Goal: Complete application form: Complete application form

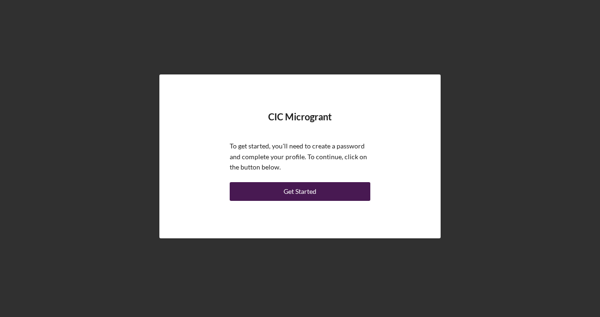
click at [275, 199] on button "Get Started" at bounding box center [300, 191] width 141 height 19
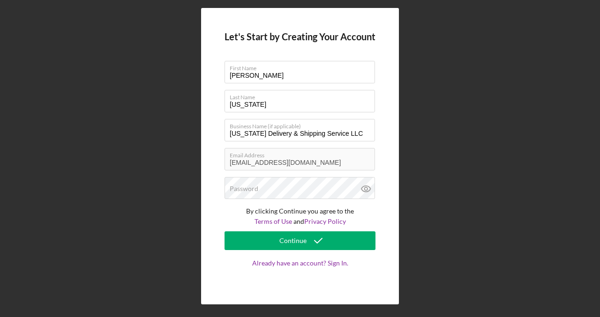
click at [275, 201] on form "Let's Start by Creating Your Account First Name [PERSON_NAME] Last Name [US_STA…" at bounding box center [300, 156] width 151 height 250
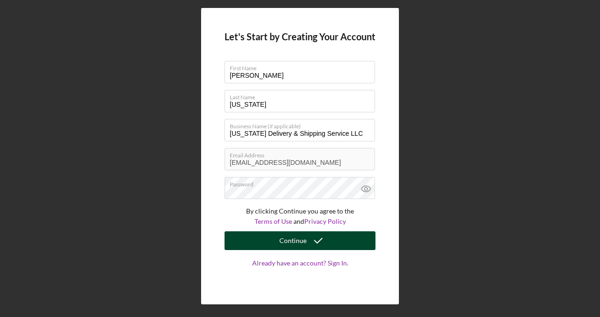
click at [279, 243] on button "Continue" at bounding box center [300, 241] width 151 height 19
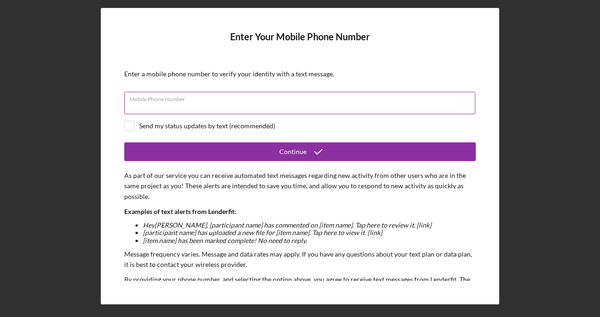
click at [290, 104] on input "Mobile Phone Number" at bounding box center [299, 103] width 351 height 22
type input "[PHONE_NUMBER]"
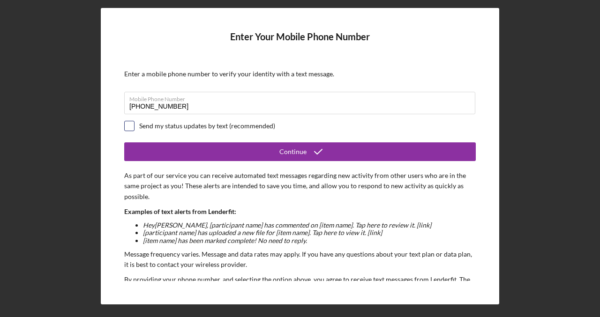
click at [126, 127] on input "checkbox" at bounding box center [129, 125] width 9 height 9
checkbox input "true"
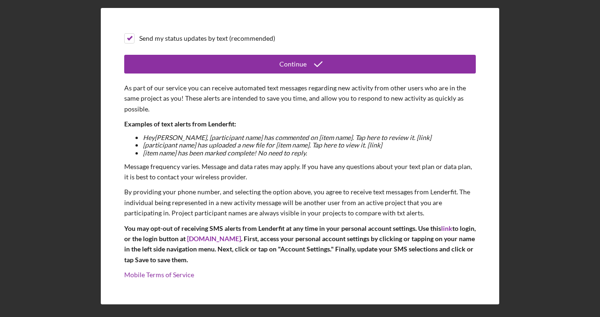
scroll to position [91, 0]
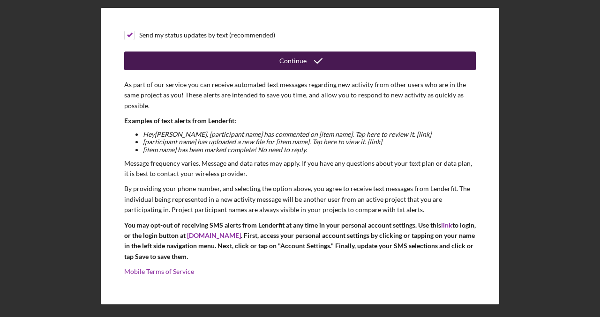
click at [251, 59] on button "Continue" at bounding box center [300, 61] width 352 height 19
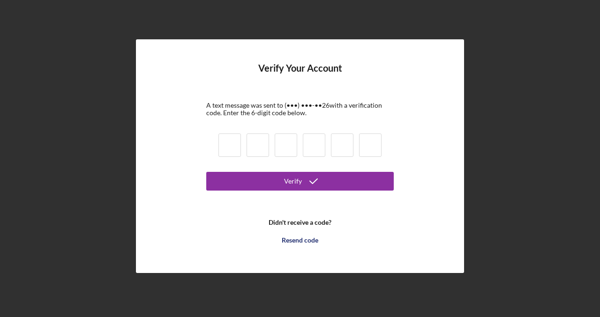
click at [234, 146] on input at bounding box center [229, 145] width 22 height 23
type input "5"
type input "1"
type input "3"
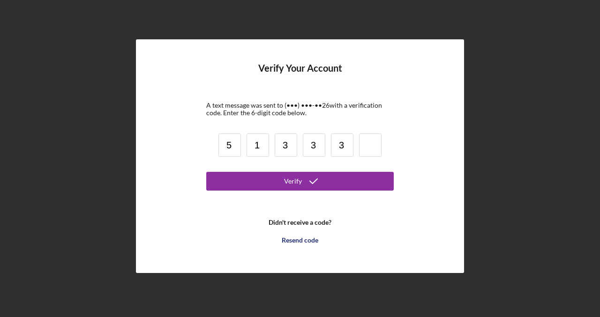
type input "3"
type input "0"
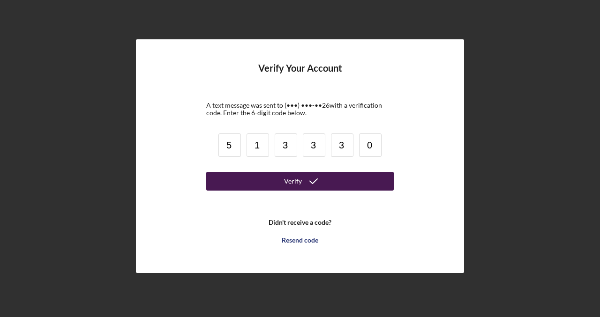
click at [356, 180] on button "Verify" at bounding box center [299, 181] width 187 height 19
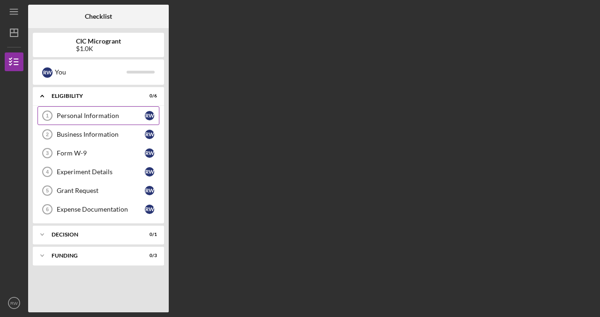
click at [123, 114] on div "Personal Information" at bounding box center [101, 115] width 88 height 7
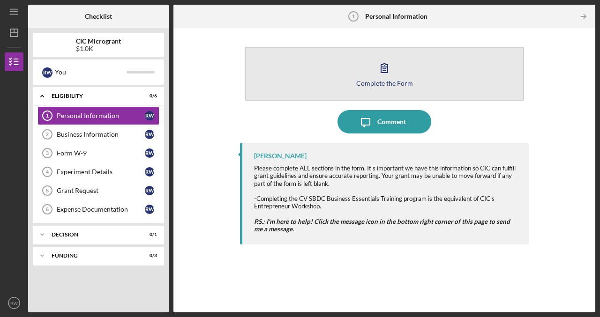
click at [365, 81] on div "Complete the Form" at bounding box center [384, 83] width 57 height 7
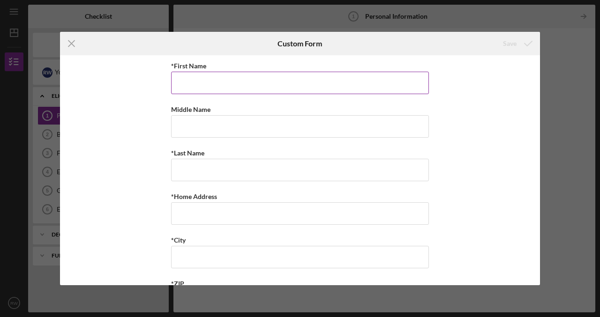
click at [363, 84] on input "*First Name" at bounding box center [300, 83] width 258 height 22
type input "[PERSON_NAME]"
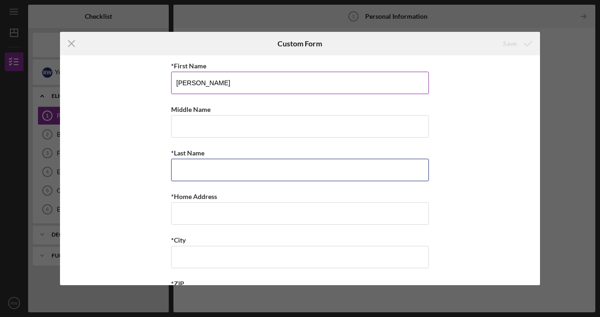
type input "[US_STATE]"
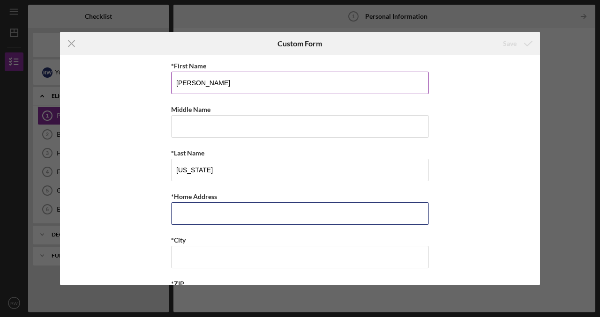
type input "[STREET_ADDRESS]"
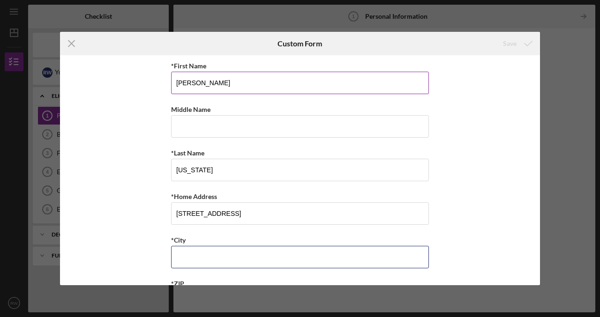
type input "[GEOGRAPHIC_DATA]"
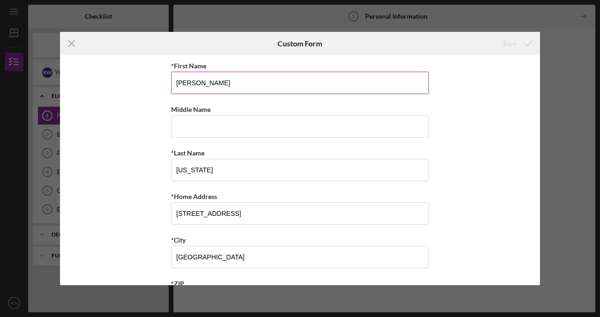
type input "24590"
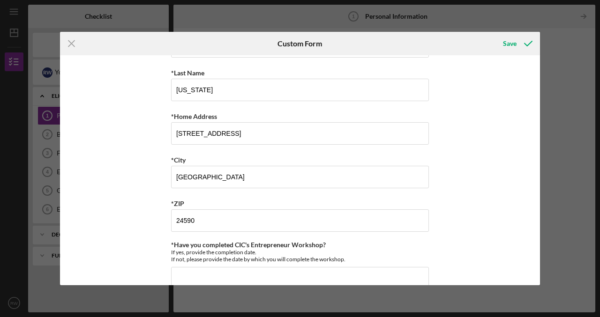
scroll to position [96, 0]
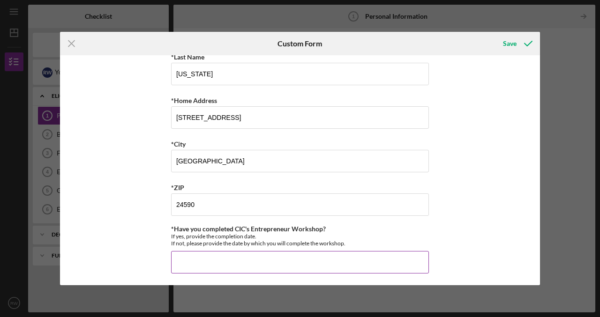
click at [333, 262] on input "*Have you completed CIC's Entrepreneur Workshop?" at bounding box center [300, 262] width 258 height 22
type input "yes [DATE]"
click at [510, 41] on div "Save" at bounding box center [510, 43] width 14 height 19
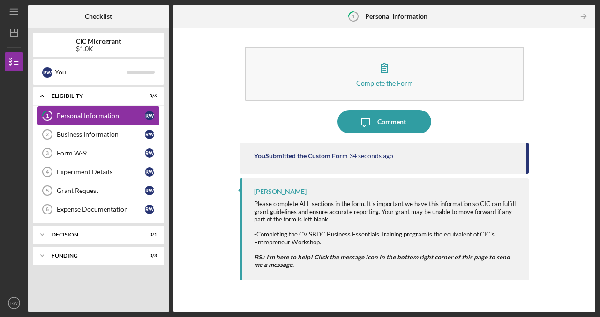
click at [127, 116] on div "Personal Information" at bounding box center [101, 115] width 88 height 7
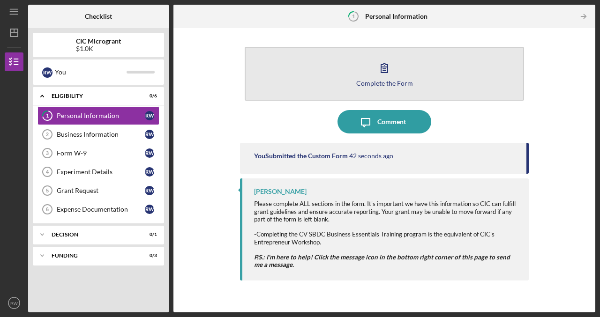
click at [405, 89] on button "Complete the Form Form" at bounding box center [384, 74] width 279 height 54
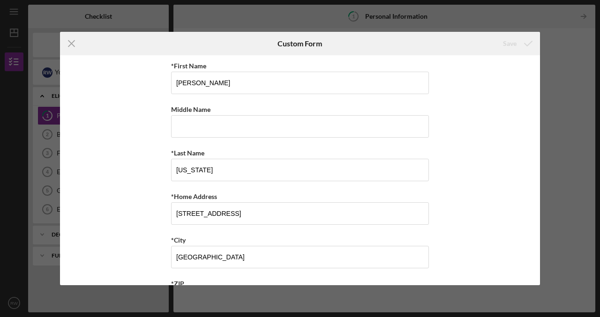
click at [575, 113] on div "Icon/Menu Close Custom Form Save *First Name [PERSON_NAME] Middle Name *Last Na…" at bounding box center [300, 158] width 600 height 317
click at [74, 45] on line at bounding box center [71, 43] width 6 height 6
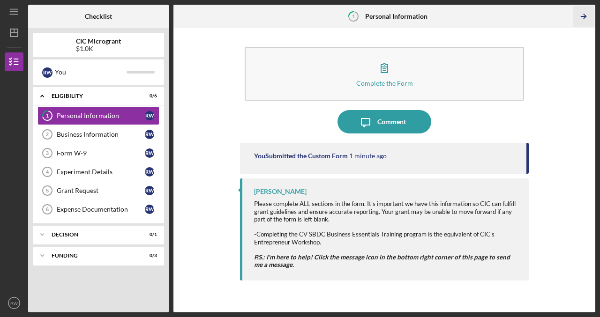
click at [584, 19] on icon "Icon/Table Pagination Arrow" at bounding box center [583, 16] width 21 height 21
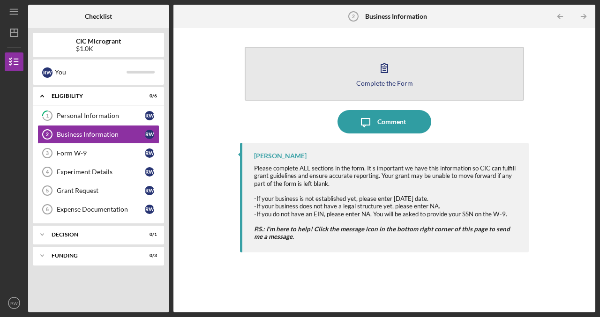
click at [473, 90] on button "Complete the Form Form" at bounding box center [384, 74] width 279 height 54
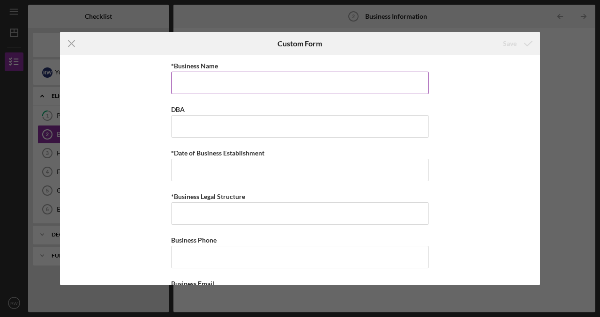
click at [343, 93] on input "*Business Name" at bounding box center [300, 83] width 258 height 22
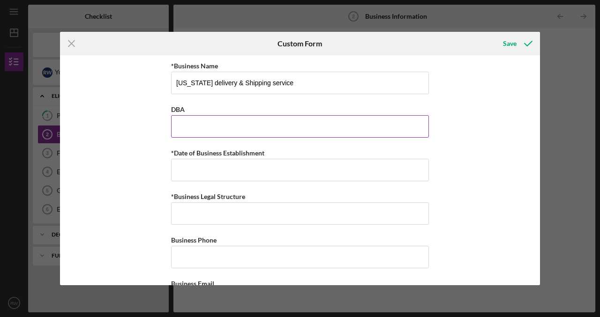
click at [220, 128] on input "DBA" at bounding box center [300, 126] width 258 height 22
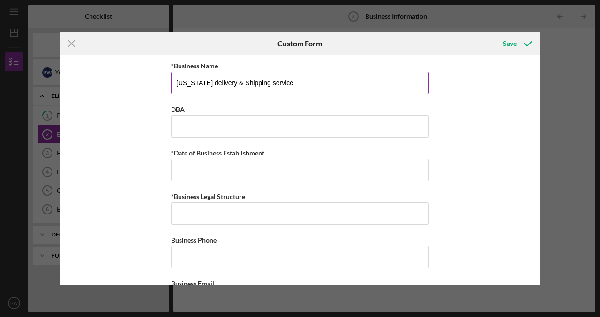
click at [217, 81] on input "[US_STATE] delivery & Shipping service" at bounding box center [300, 83] width 258 height 22
type input "[US_STATE] Delivery & Shipping service"
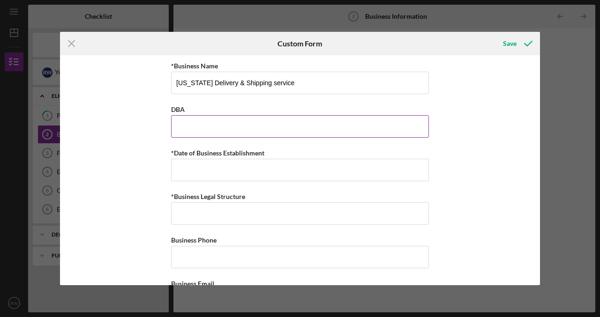
click at [249, 116] on input "DBA" at bounding box center [300, 126] width 258 height 22
type input "[US_STATE] Delivery & Shipping service"
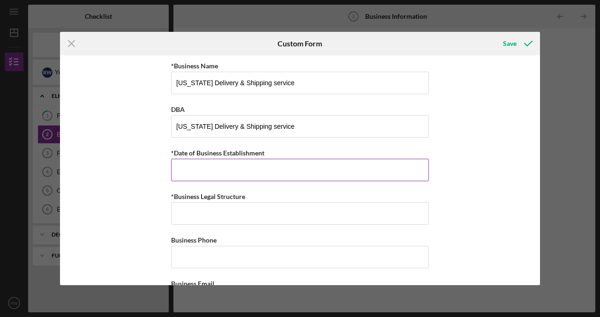
click at [380, 169] on input "*Date of Business Establishment" at bounding box center [300, 170] width 258 height 22
type input "[DATE]"
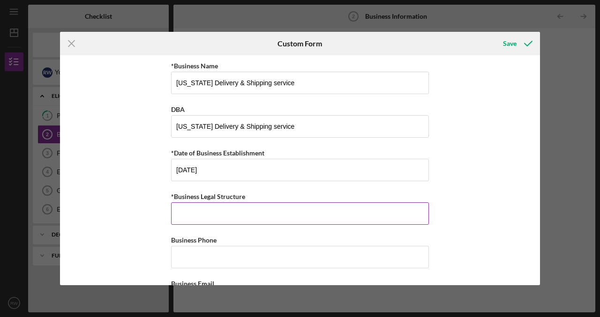
click at [322, 215] on input "*Business Legal Structure" at bounding box center [300, 213] width 258 height 22
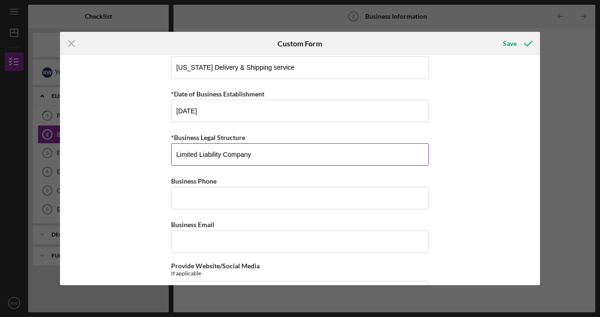
scroll to position [60, 0]
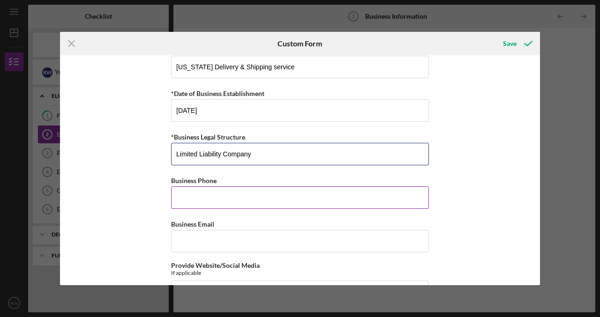
type input "Limited Liability Company"
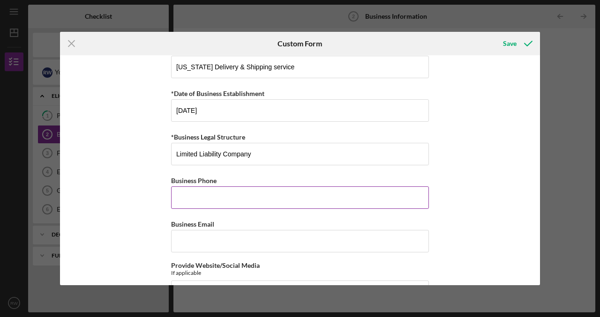
click at [326, 198] on input "Business Phone" at bounding box center [300, 198] width 258 height 22
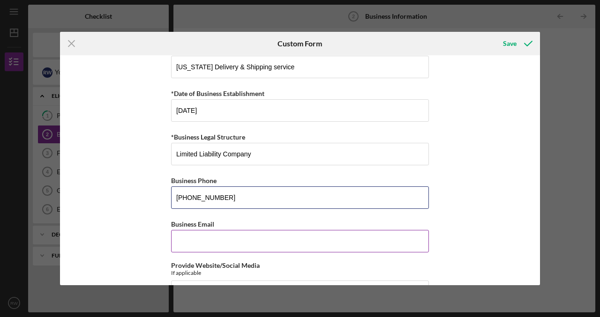
type input "[PHONE_NUMBER]"
click at [250, 240] on input "Business Email" at bounding box center [300, 241] width 258 height 22
type input "[EMAIL_ADDRESS][DOMAIN_NAME]"
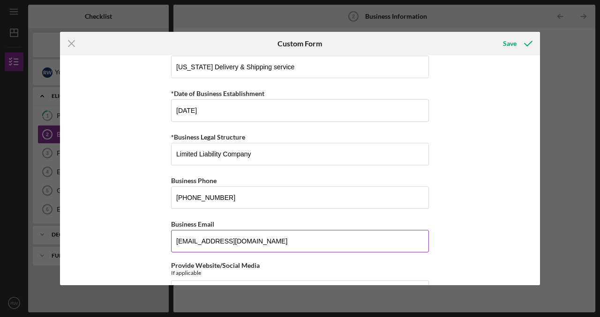
type input "[STREET_ADDRESS]"
type input "w"
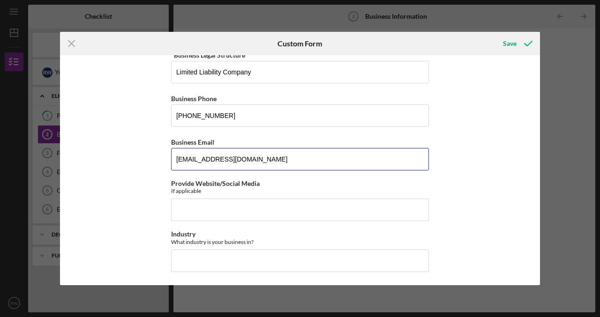
scroll to position [142, 0]
type input "[EMAIL_ADDRESS][DOMAIN_NAME]"
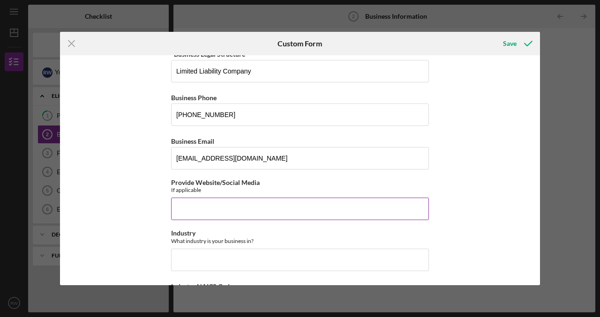
click at [262, 209] on input "Provide Website/Social Media" at bounding box center [300, 209] width 258 height 22
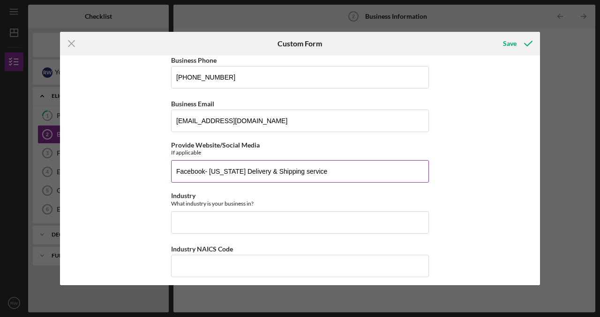
scroll to position [191, 0]
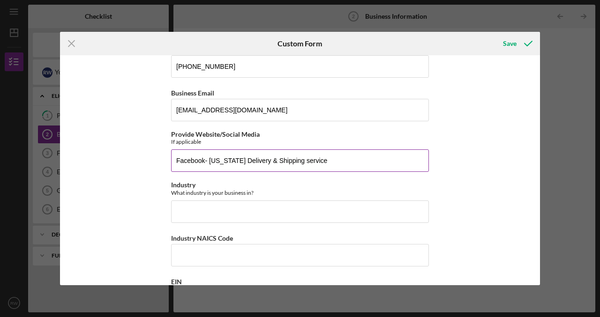
type input "Facebook- [US_STATE] Delivery & Shipping service"
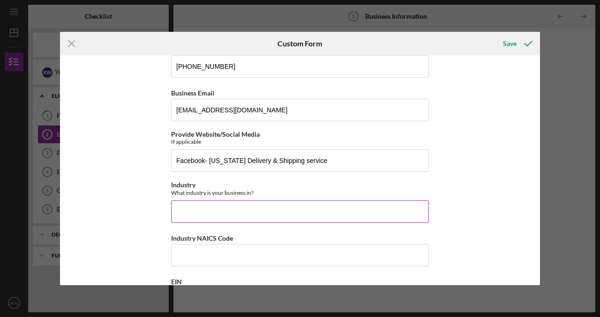
click at [307, 211] on input "Industry" at bounding box center [300, 212] width 258 height 22
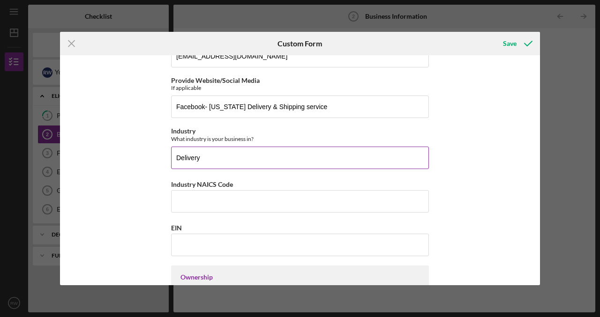
scroll to position [253, 0]
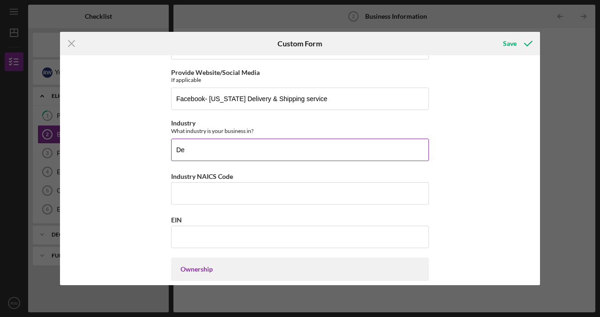
type input "D"
type input "cargo & freight"
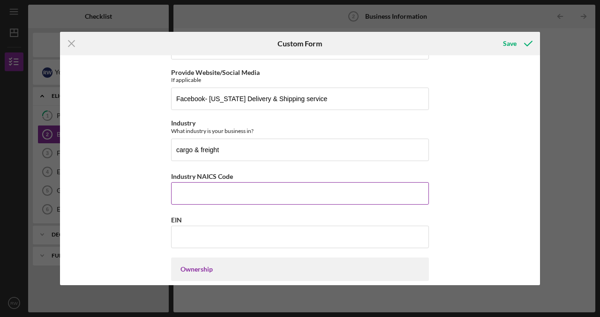
click at [292, 194] on input "Industry NAICS Code" at bounding box center [300, 193] width 258 height 22
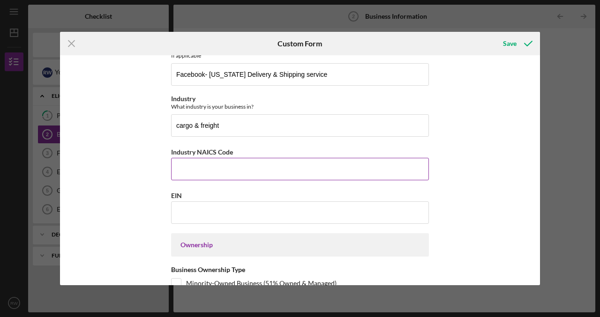
scroll to position [287, 0]
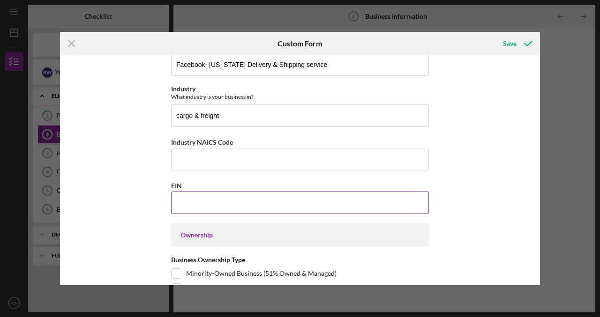
click at [292, 198] on input "EIN" at bounding box center [300, 203] width 258 height 22
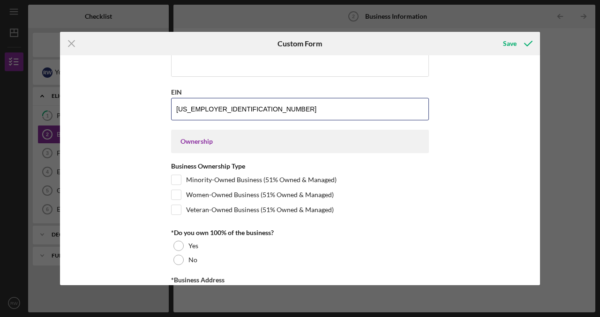
scroll to position [384, 0]
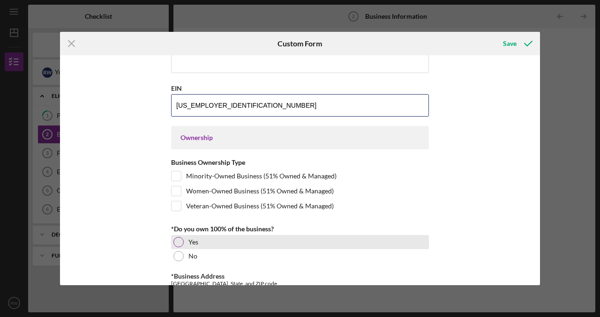
type input "[US_EMPLOYER_IDENTIFICATION_NUMBER]"
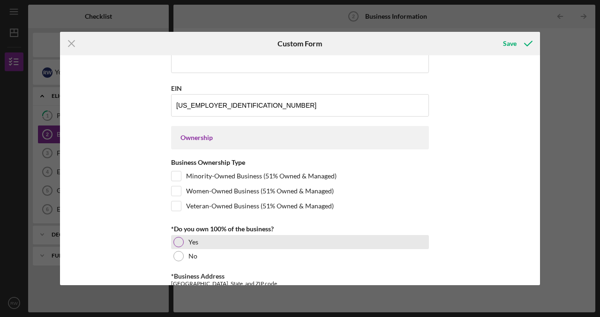
click at [176, 241] on div at bounding box center [178, 242] width 10 height 10
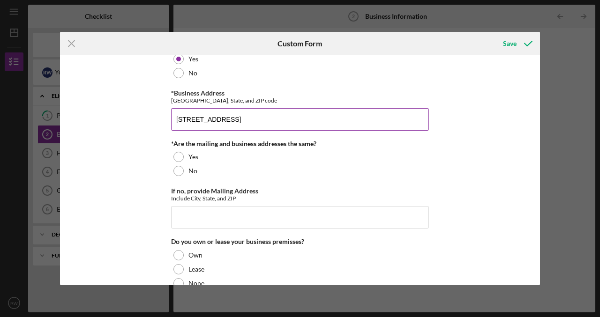
scroll to position [598, 0]
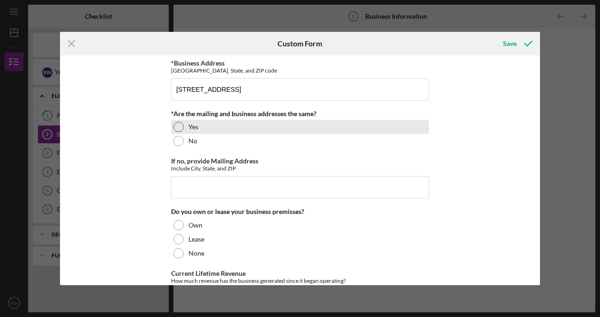
click at [176, 122] on div at bounding box center [178, 127] width 10 height 10
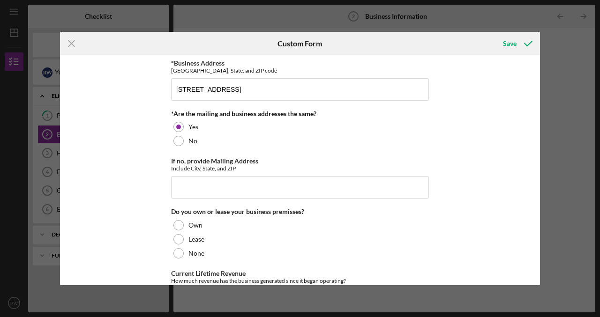
scroll to position [623, 0]
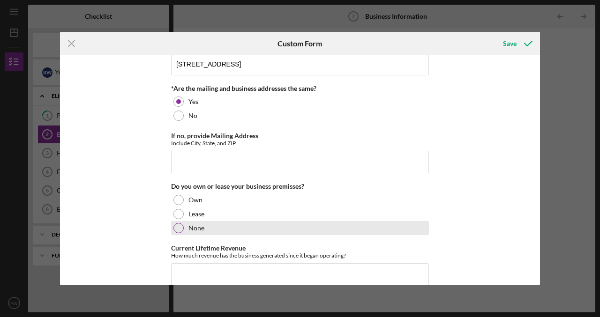
click at [179, 223] on div at bounding box center [178, 228] width 10 height 10
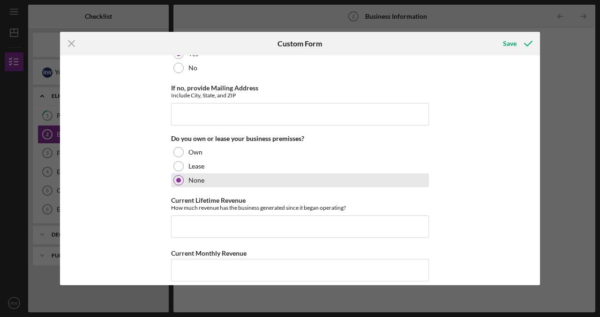
scroll to position [671, 0]
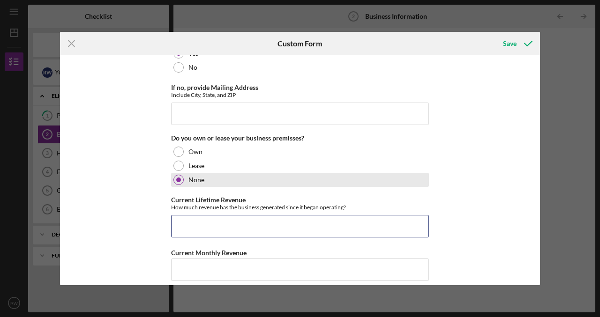
click at [179, 221] on input "Current Lifetime Revenue" at bounding box center [300, 226] width 258 height 22
type input "2"
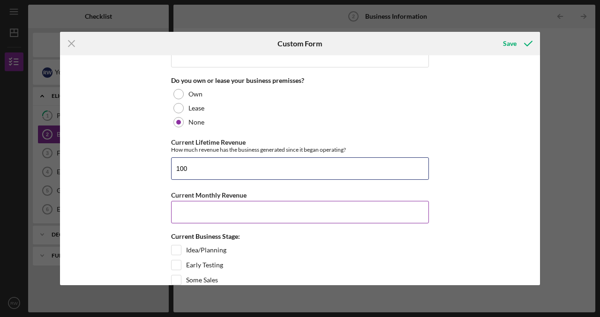
scroll to position [749, 0]
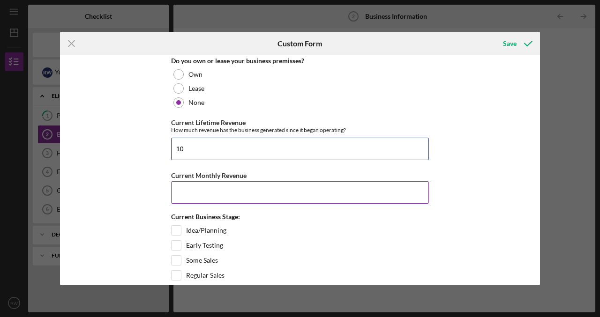
type input "1"
type input "0"
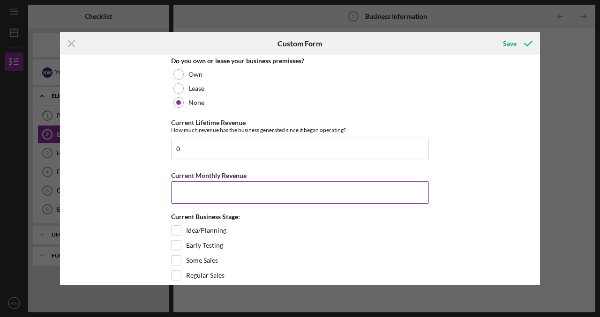
click at [317, 189] on input "Current Monthly Revenue" at bounding box center [300, 192] width 258 height 22
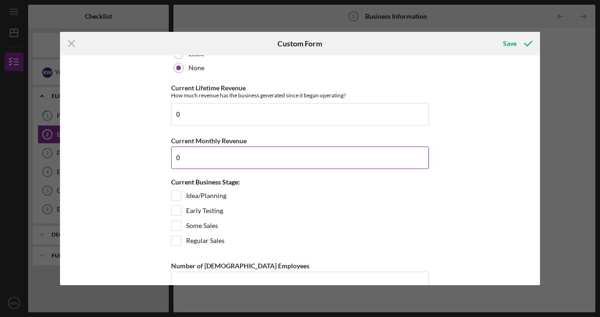
scroll to position [784, 0]
type input "0"
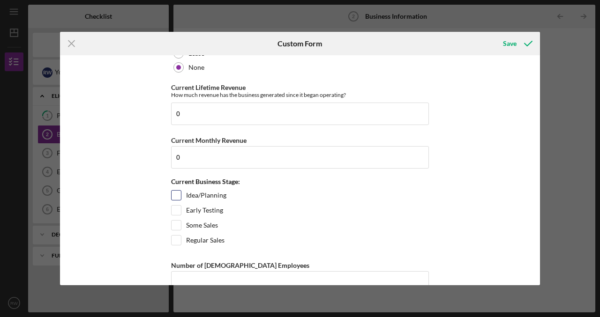
click at [174, 193] on input "Idea/Planning" at bounding box center [176, 195] width 9 height 9
checkbox input "true"
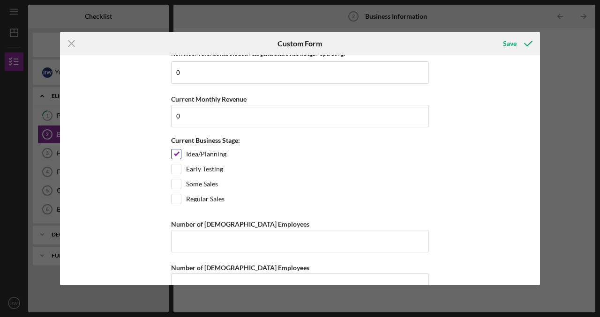
scroll to position [842, 0]
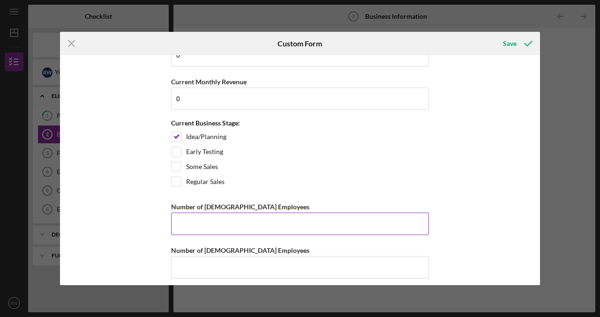
click at [187, 224] on input "Number of [DEMOGRAPHIC_DATA] Employees" at bounding box center [300, 224] width 258 height 22
type input "0"
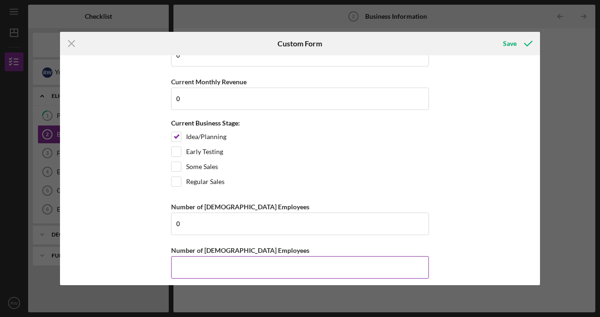
click at [350, 257] on input "Number of [DEMOGRAPHIC_DATA] Employees" at bounding box center [300, 267] width 258 height 22
type input "0"
click at [516, 42] on div "Save" at bounding box center [510, 43] width 14 height 19
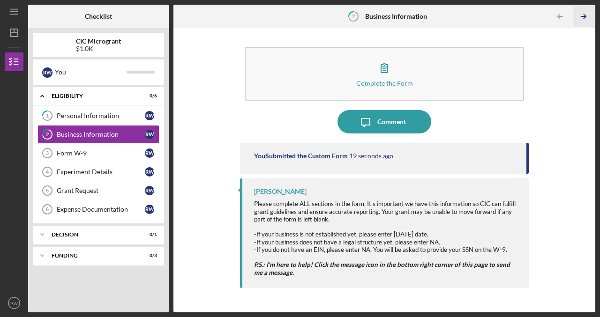
click at [578, 20] on icon "Icon/Table Pagination Arrow" at bounding box center [583, 16] width 21 height 21
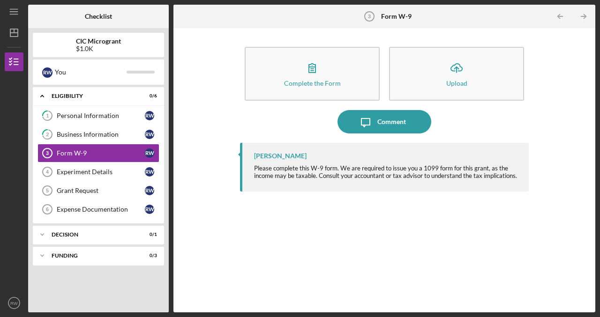
click at [523, 20] on div "Icon/Table Pagination Arrow Icon/Table Pagination Arrow" at bounding box center [525, 16] width 141 height 23
click at [557, 14] on icon "Icon/Table Pagination Arrow" at bounding box center [560, 16] width 21 height 21
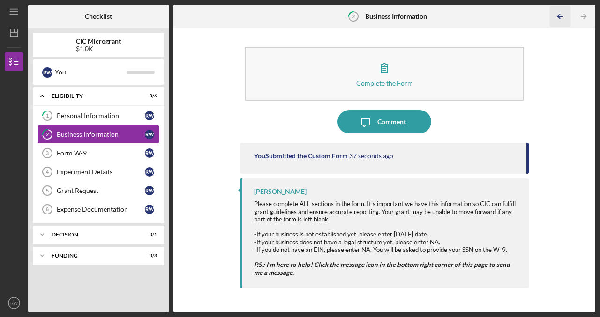
click at [557, 14] on icon "Icon/Table Pagination Arrow" at bounding box center [560, 16] width 21 height 21
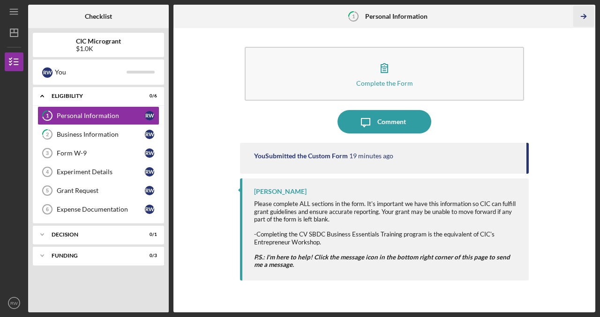
click at [584, 21] on icon "Icon/Table Pagination Arrow" at bounding box center [583, 16] width 21 height 21
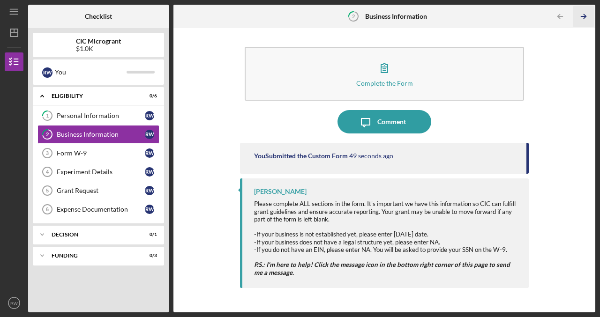
click at [585, 20] on icon "Icon/Table Pagination Arrow" at bounding box center [583, 16] width 21 height 21
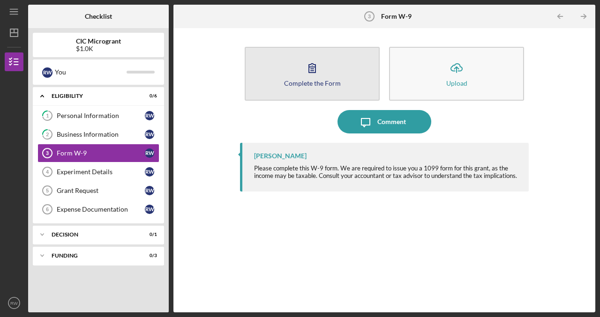
click at [317, 88] on button "Complete the Form Form" at bounding box center [312, 74] width 135 height 54
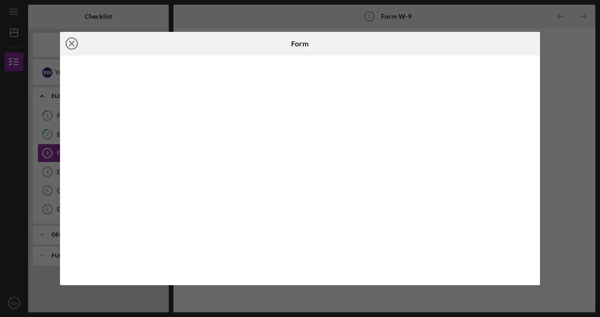
click at [77, 47] on icon "Icon/Close" at bounding box center [71, 43] width 23 height 23
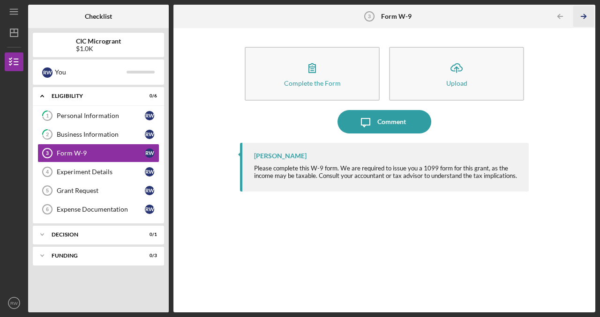
click at [587, 16] on icon "Icon/Table Pagination Arrow" at bounding box center [583, 16] width 21 height 21
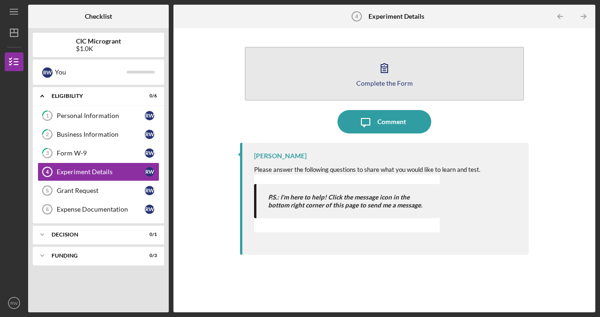
click at [438, 83] on button "Complete the Form Form" at bounding box center [384, 74] width 279 height 54
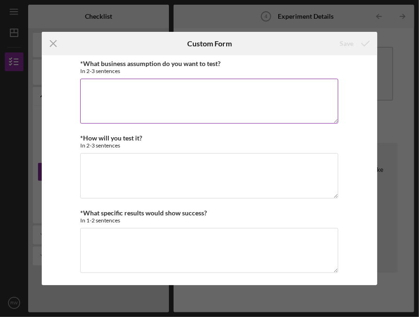
drag, startPoint x: 227, startPoint y: 62, endPoint x: 177, endPoint y: 75, distance: 51.7
click at [177, 75] on div "*What business assumption do you want to test? In 2-3 sentences" at bounding box center [209, 93] width 258 height 66
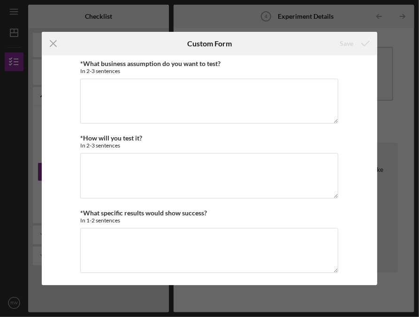
drag, startPoint x: 177, startPoint y: 75, endPoint x: 258, endPoint y: 56, distance: 83.2
click at [258, 56] on div "*What business assumption do you want to test? In 2-3 sentences *How will you t…" at bounding box center [209, 170] width 335 height 231
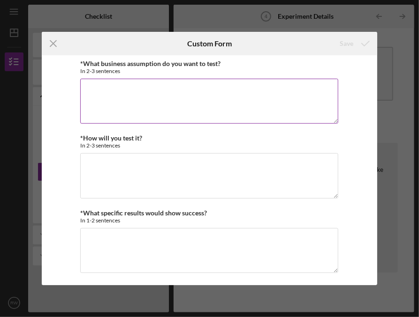
click at [242, 64] on div "*What business assumption do you want to test? In 2-3 sentences" at bounding box center [209, 67] width 258 height 15
drag, startPoint x: 220, startPoint y: 65, endPoint x: 160, endPoint y: 80, distance: 62.4
drag, startPoint x: 160, startPoint y: 80, endPoint x: 221, endPoint y: 64, distance: 63.6
click at [222, 62] on div "*What business assumption do you want to test? In 2-3 sentences" at bounding box center [209, 67] width 258 height 15
drag, startPoint x: 219, startPoint y: 65, endPoint x: 80, endPoint y: 64, distance: 139.2
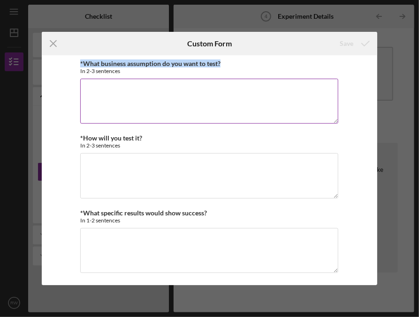
click at [80, 64] on label "*What business assumption do you want to test?" at bounding box center [150, 64] width 140 height 8
click at [80, 79] on textarea "*What business assumption do you want to test?" at bounding box center [209, 101] width 258 height 45
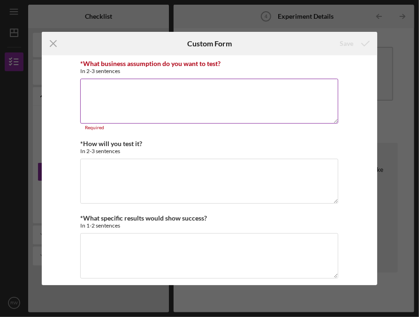
click at [213, 92] on textarea "*What business assumption do you want to test?" at bounding box center [209, 101] width 258 height 45
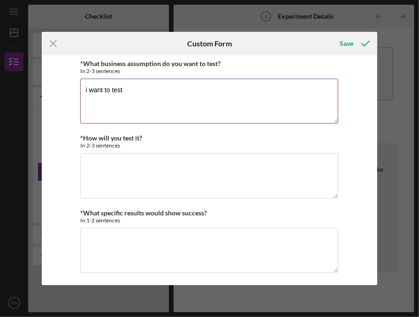
click at [182, 99] on textarea "i want to test" at bounding box center [209, 101] width 258 height 45
click at [174, 92] on textarea "i want to test offering" at bounding box center [209, 101] width 258 height 45
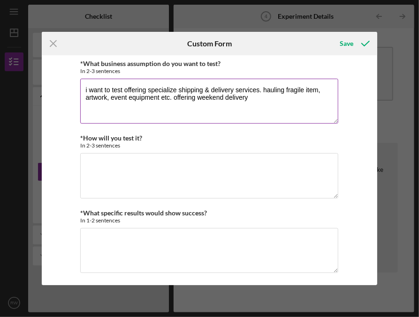
type textarea "i want to test offering specialize shipping & delivery services. hauling fragil…"
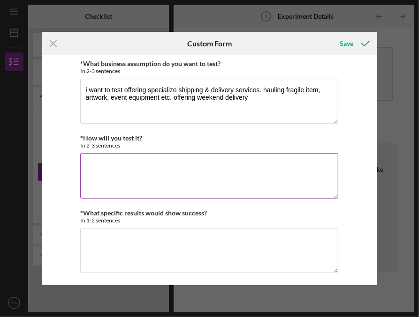
click at [104, 178] on textarea "*How will you test it?" at bounding box center [209, 175] width 258 height 45
click at [202, 174] on textarea "try to promote one to two niche service" at bounding box center [209, 175] width 258 height 45
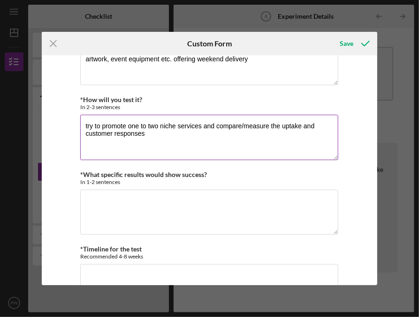
scroll to position [43, 0]
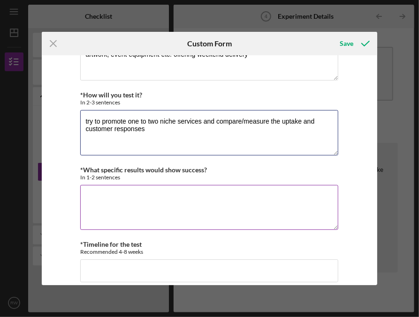
type textarea "try to promote one to two niche services and compare/measure the uptake and cus…"
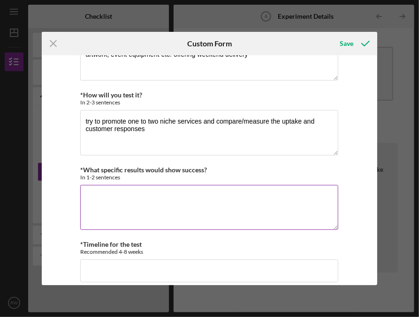
click at [186, 213] on textarea "*What specific results would show success?" at bounding box center [209, 207] width 258 height 45
click at [254, 207] on textarea "Sucess would look like getting more referrals" at bounding box center [209, 207] width 258 height 45
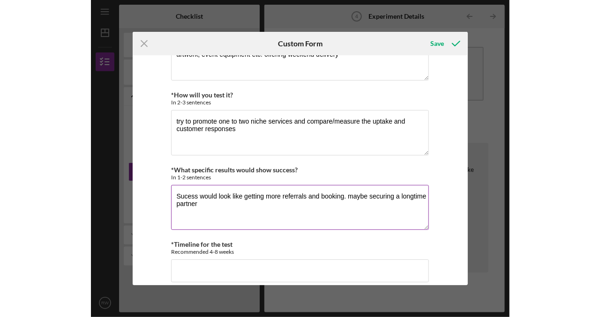
scroll to position [52, 0]
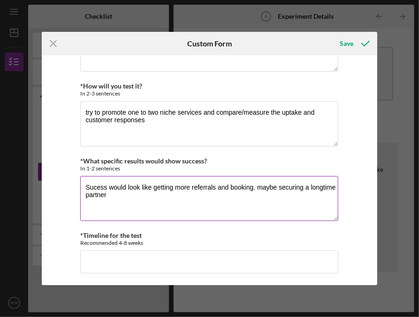
type textarea "Sucess would look like getting more referrals and booking. maybe securing a lon…"
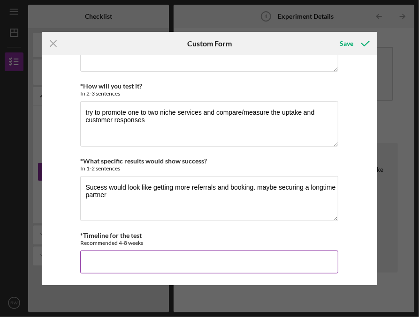
click at [238, 262] on input "*Timeline for the test" at bounding box center [209, 262] width 258 height 22
type input "6 weeks"
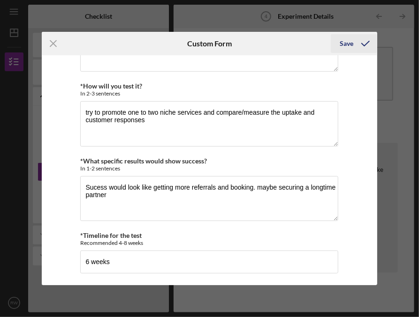
click at [351, 46] on div "Save" at bounding box center [347, 43] width 14 height 19
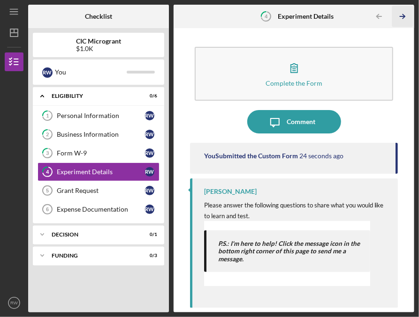
click at [402, 20] on icon "Icon/Table Pagination Arrow" at bounding box center [402, 16] width 21 height 21
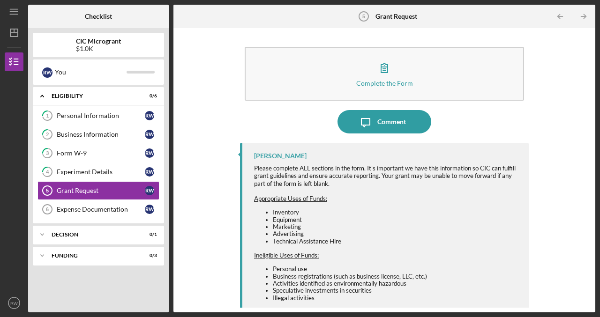
scroll to position [2, 0]
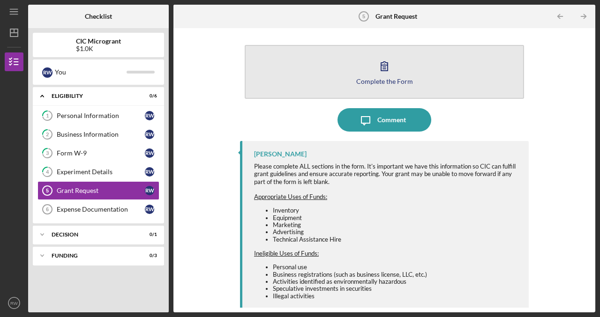
click at [409, 74] on button "Complete the Form Form" at bounding box center [384, 72] width 279 height 54
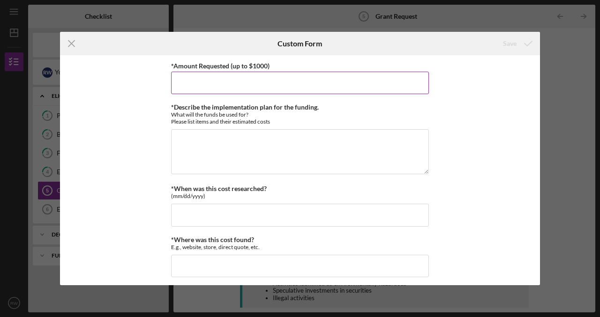
click at [249, 83] on input "*Amount Requested (up to $1000)" at bounding box center [300, 83] width 258 height 22
type input "1000"
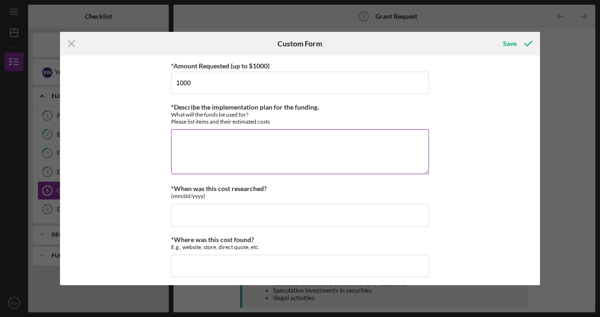
click at [269, 143] on textarea "*Describe the implementation plan for the funding." at bounding box center [300, 151] width 258 height 45
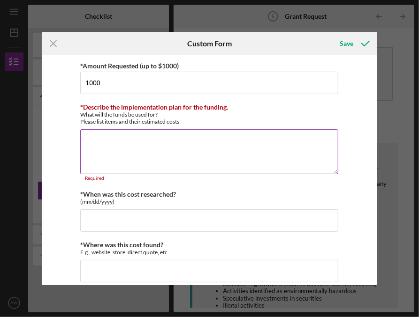
click at [98, 142] on textarea "*Describe the implementation plan for the funding." at bounding box center [209, 151] width 258 height 45
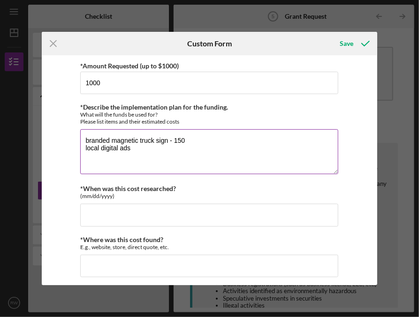
click at [154, 157] on textarea "branded magnetic truck sign - 150 local digital ads" at bounding box center [209, 151] width 258 height 45
click at [88, 158] on textarea "branded magnetic truck sign - 150 fuel for trial deliveries - 200" at bounding box center [209, 151] width 258 height 45
click at [100, 166] on textarea "branded magnetic truck sign - 150 fuel for trial deliveries - 200 flyers/busine…" at bounding box center [209, 151] width 258 height 45
click at [114, 165] on textarea "branded magnetic truck sign - 150 fuel for trial deliveries - 200 flyers/busine…" at bounding box center [209, 151] width 258 height 45
click at [135, 165] on textarea "branded magnetic truck sign - 150 fuel for trial deliveries - 200 flyers/busine…" at bounding box center [209, 151] width 258 height 45
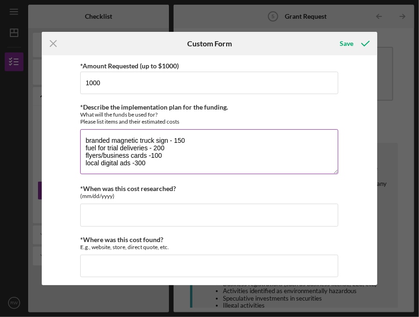
click at [153, 165] on textarea "branded magnetic truck sign - 150 fuel for trial deliveries - 200 flyers/busine…" at bounding box center [209, 151] width 258 height 45
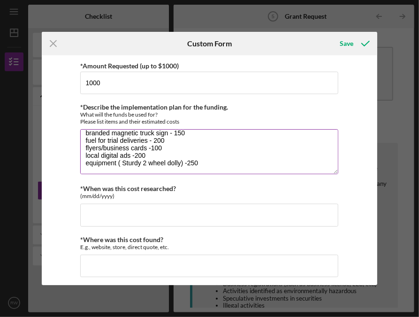
click at [225, 165] on textarea "branded magnetic truck sign - 150 fuel for trial deliveries - 200 flyers/busine…" at bounding box center [209, 151] width 258 height 45
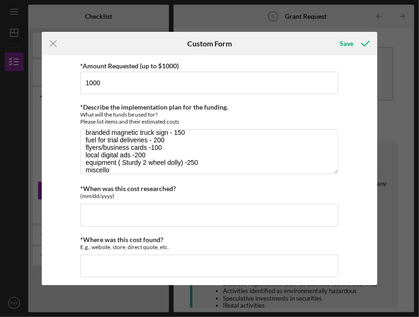
click at [94, 176] on div "*Amount Requested (up to $1000) 1000 *Describe the implementation plan for the …" at bounding box center [209, 211] width 258 height 302
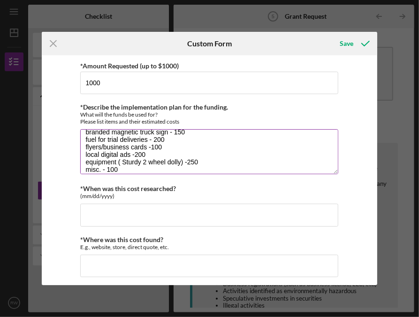
scroll to position [15, 0]
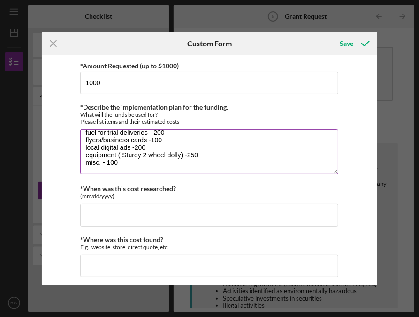
type textarea "branded magnetic truck sign - 150 fuel for trial deliveries - 200 flyers/busine…"
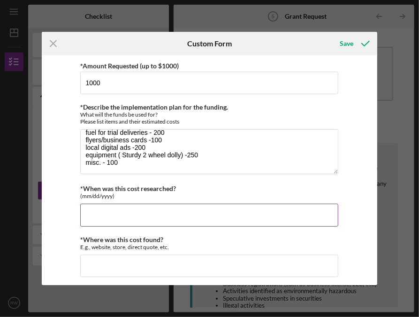
click at [131, 217] on input "*When was this cost researched?" at bounding box center [209, 215] width 258 height 22
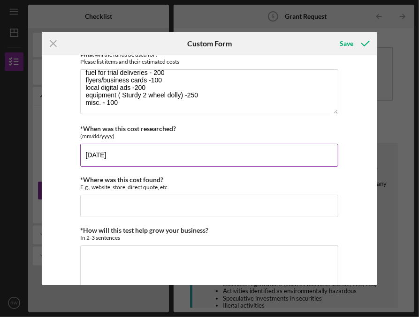
scroll to position [72, 0]
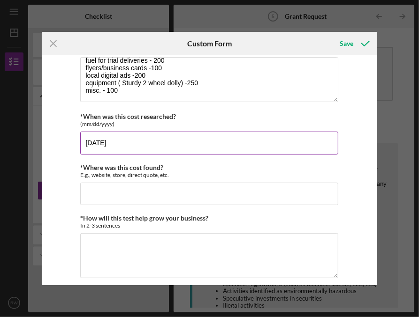
type input "[DATE]"
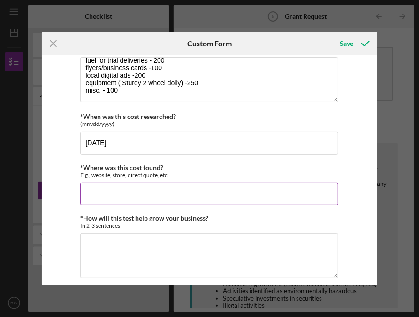
click at [191, 194] on input "*Where was this cost found?" at bounding box center [209, 194] width 258 height 22
click at [330, 34] on button "Save" at bounding box center [353, 43] width 46 height 19
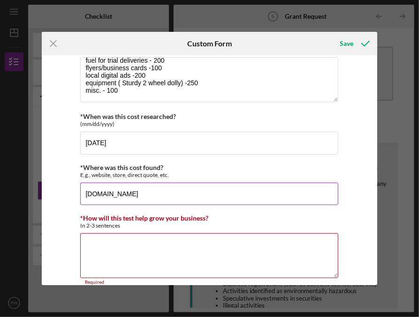
scroll to position [84, 0]
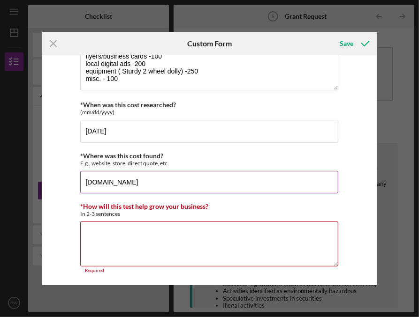
click at [188, 180] on input "[DOMAIN_NAME]" at bounding box center [209, 182] width 258 height 22
click at [330, 34] on button "Save" at bounding box center [353, 43] width 46 height 19
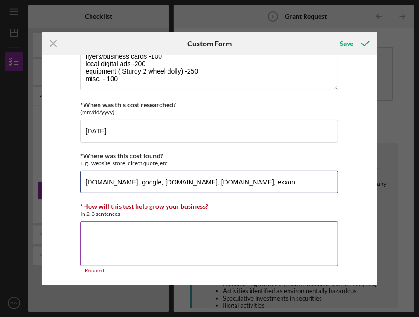
type input "[DOMAIN_NAME], google, [DOMAIN_NAME], [DOMAIN_NAME], exxon"
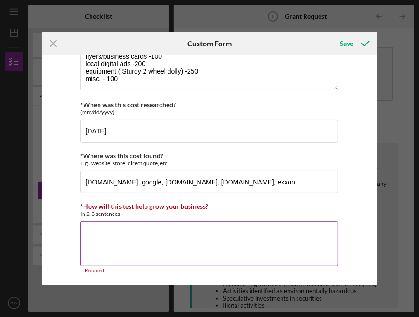
click at [107, 244] on textarea "*How will this test help grow your business?" at bounding box center [209, 244] width 258 height 45
click at [171, 241] on textarea "*How will this test help grow your business?" at bounding box center [209, 244] width 258 height 45
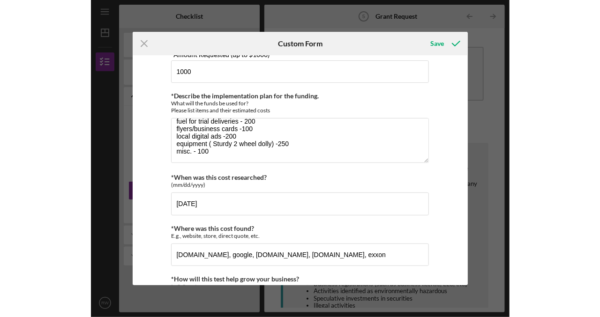
scroll to position [0, 0]
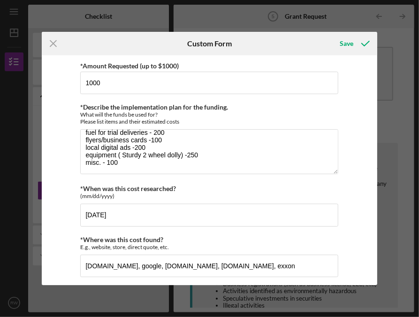
type textarea "this test will help my business by validating whether small businesses prefer a…"
click at [348, 46] on div "Save" at bounding box center [347, 43] width 14 height 19
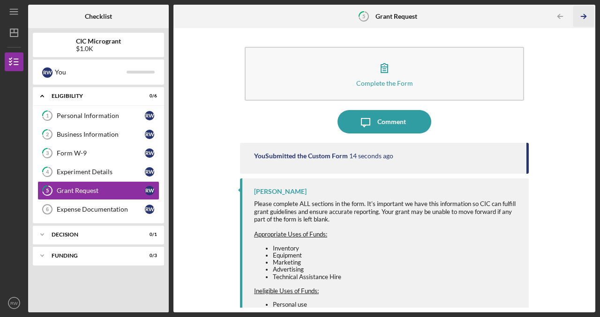
click at [592, 19] on icon "Icon/Table Pagination Arrow" at bounding box center [583, 16] width 21 height 21
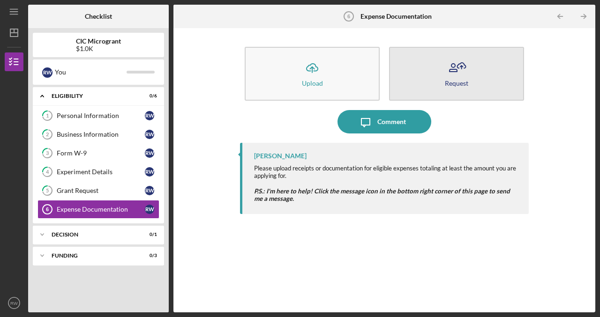
click at [464, 92] on button "Request" at bounding box center [456, 74] width 135 height 54
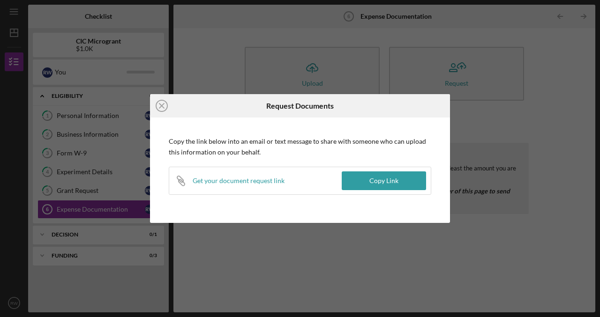
click at [484, 122] on div "Icon/Close Request Documents Copy the link below into an email or text message …" at bounding box center [300, 158] width 600 height 317
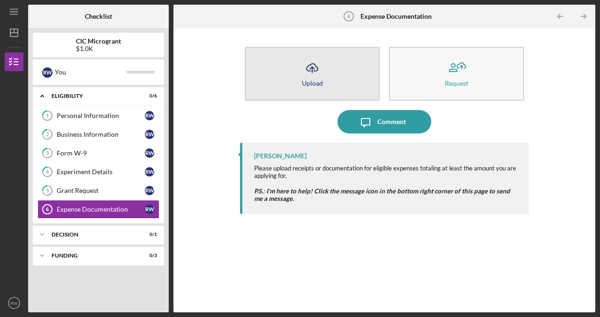
click at [291, 86] on button "Icon/Upload Upload" at bounding box center [312, 74] width 135 height 54
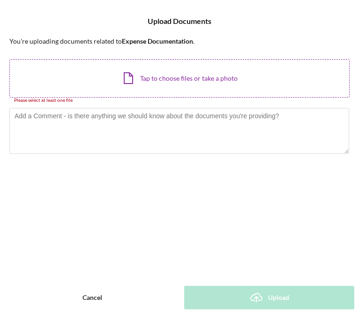
click at [275, 90] on div "Icon/Document Browse or drag files here (max 100MB total) Tap to choose files o…" at bounding box center [179, 78] width 340 height 38
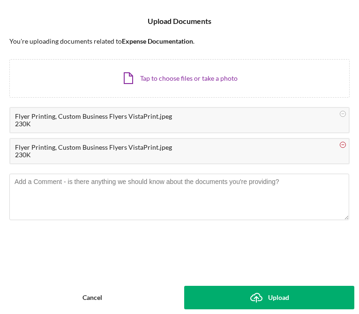
click at [343, 117] on circle at bounding box center [343, 114] width 6 height 6
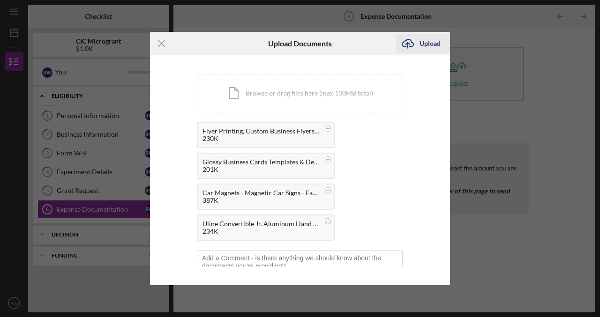
click at [410, 41] on icon "Icon/Upload" at bounding box center [407, 43] width 23 height 23
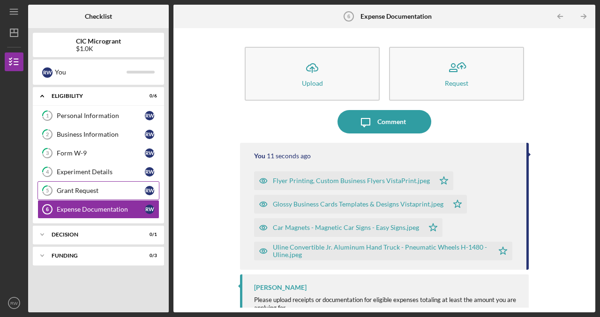
click at [92, 192] on div "Grant Request" at bounding box center [101, 190] width 88 height 7
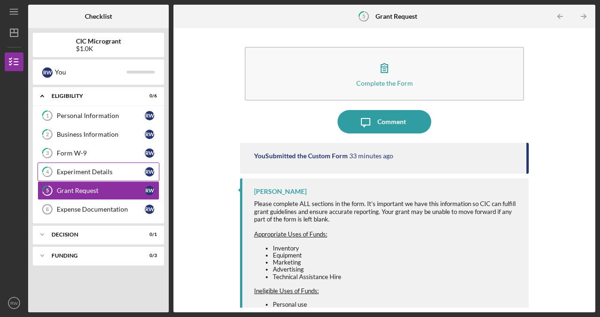
click at [111, 169] on div "Experiment Details" at bounding box center [101, 171] width 88 height 7
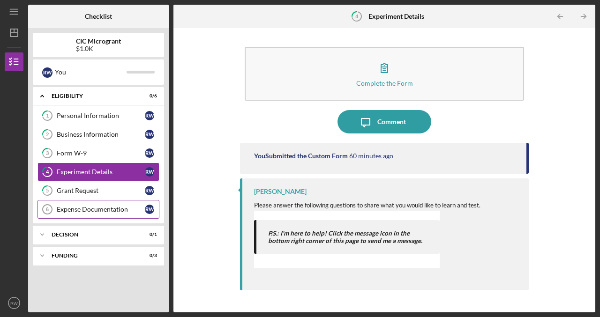
click at [108, 214] on link "Expense Documentation 6 Expense Documentation R W" at bounding box center [98, 209] width 122 height 19
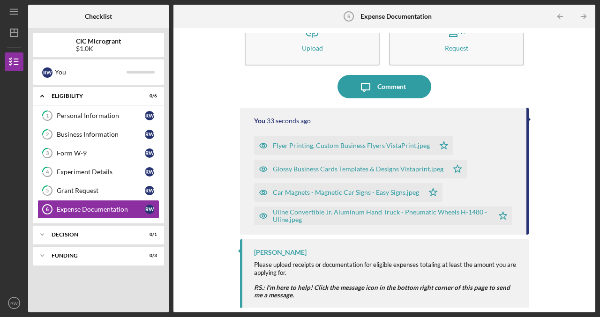
scroll to position [37, 0]
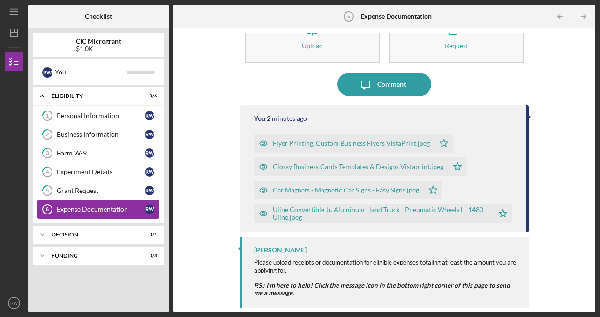
click at [93, 206] on div "Expense Documentation" at bounding box center [101, 209] width 88 height 7
click at [112, 234] on div "Decision" at bounding box center [102, 235] width 101 height 6
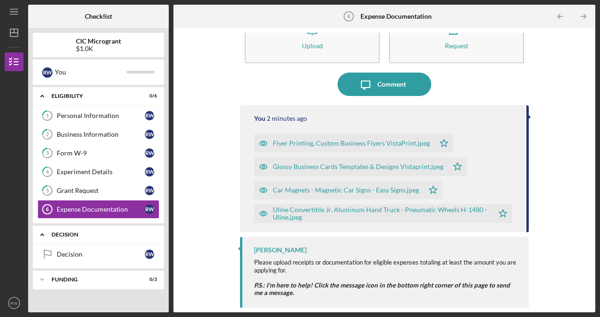
click at [112, 234] on div "Decision" at bounding box center [102, 235] width 101 height 6
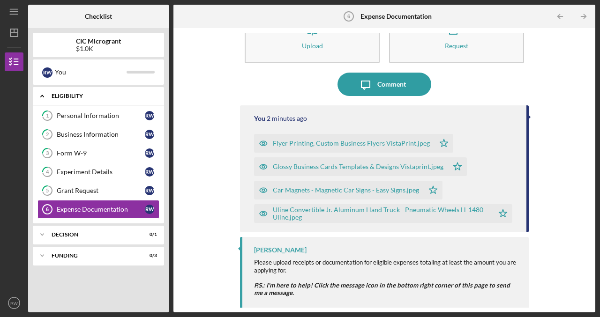
click at [105, 100] on div "Icon/Expander ELIGIBILITY 0 / 6" at bounding box center [98, 96] width 131 height 19
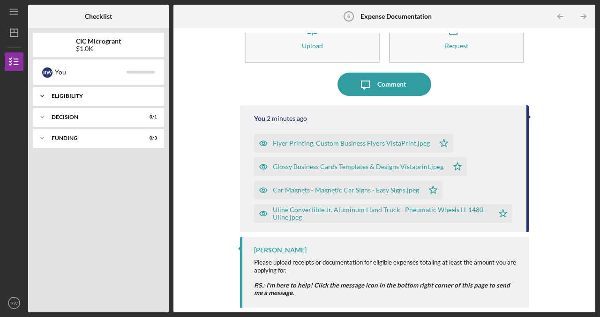
click at [105, 100] on div "Icon/Expander ELIGIBILITY 0 / 6" at bounding box center [98, 96] width 131 height 19
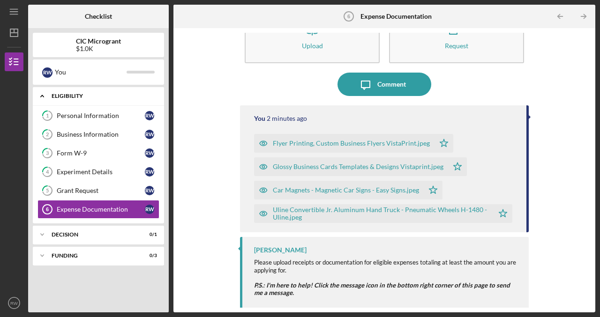
click at [105, 100] on div "Icon/Expander ELIGIBILITY 0 / 6" at bounding box center [98, 96] width 131 height 19
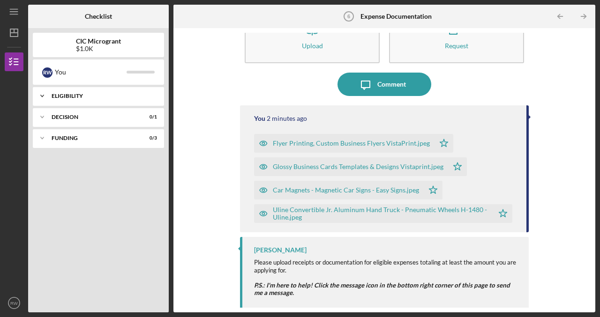
click at [105, 100] on div "Icon/Expander ELIGIBILITY 0 / 6" at bounding box center [98, 96] width 131 height 19
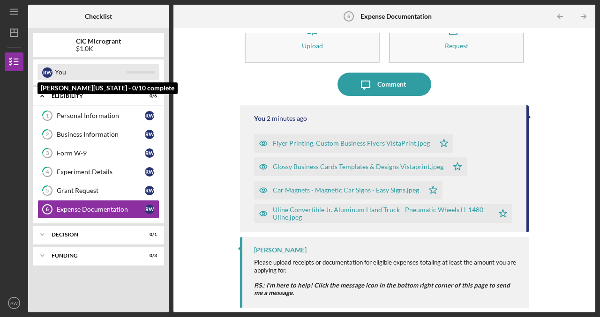
click at [112, 70] on div "You" at bounding box center [91, 72] width 72 height 16
click at [94, 73] on div "You" at bounding box center [91, 72] width 72 height 16
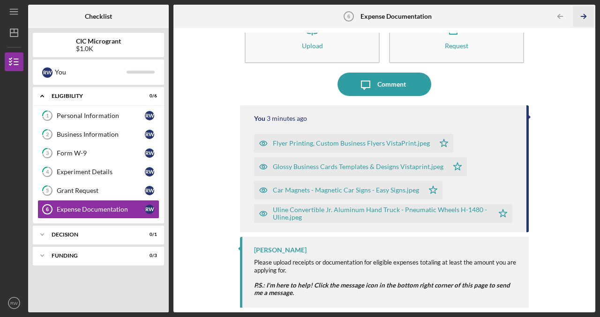
click at [586, 18] on icon "Icon/Table Pagination Arrow" at bounding box center [583, 16] width 21 height 21
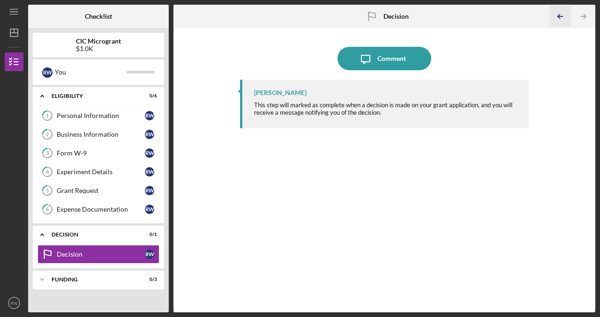
click at [560, 16] on line "button" at bounding box center [560, 16] width 5 height 0
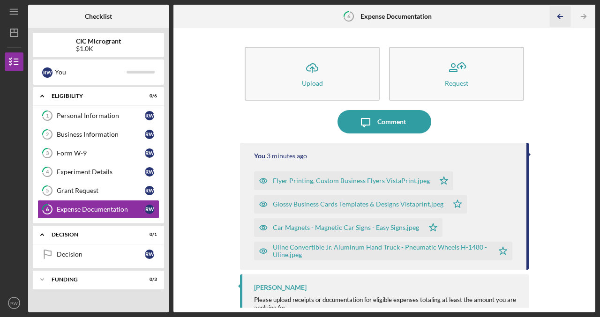
click at [560, 16] on line "button" at bounding box center [560, 16] width 5 height 0
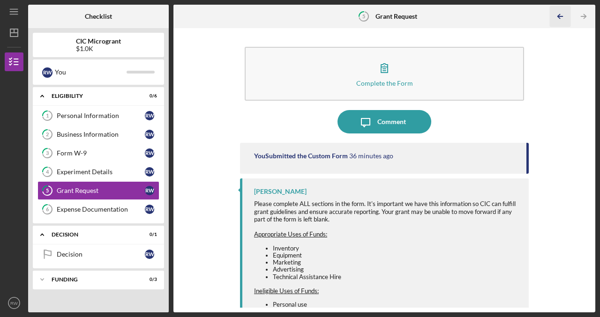
click at [558, 22] on icon "Icon/Table Pagination Arrow" at bounding box center [560, 16] width 21 height 21
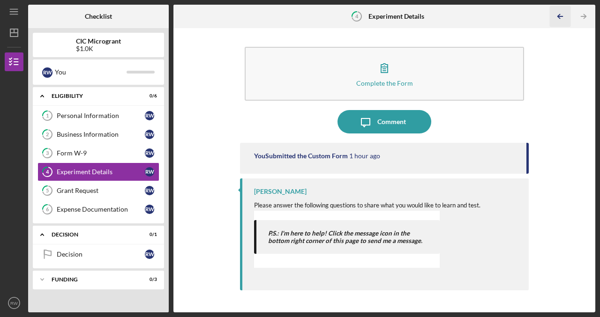
click at [562, 23] on icon "Icon/Table Pagination Arrow" at bounding box center [560, 16] width 21 height 21
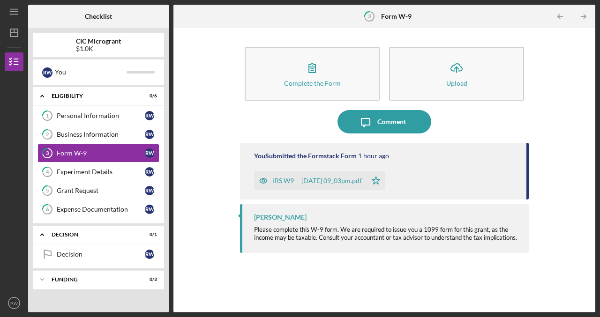
click at [562, 23] on icon "Icon/Table Pagination Arrow" at bounding box center [560, 16] width 21 height 21
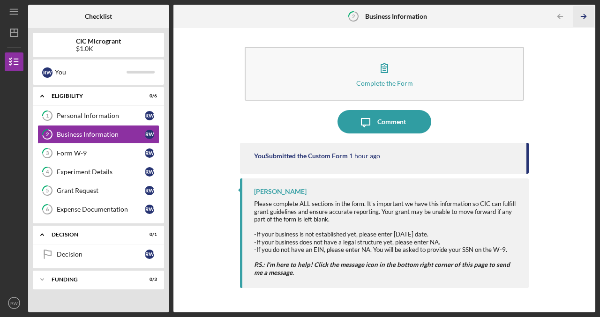
click at [584, 23] on icon "Icon/Table Pagination Arrow" at bounding box center [583, 16] width 21 height 21
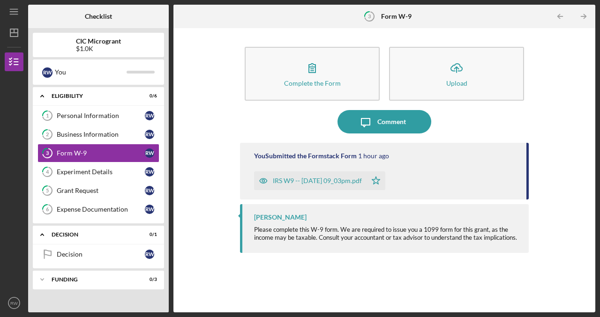
click at [342, 183] on div "IRS W9 -- [DATE] 09_03pm.pdf" at bounding box center [317, 180] width 89 height 7
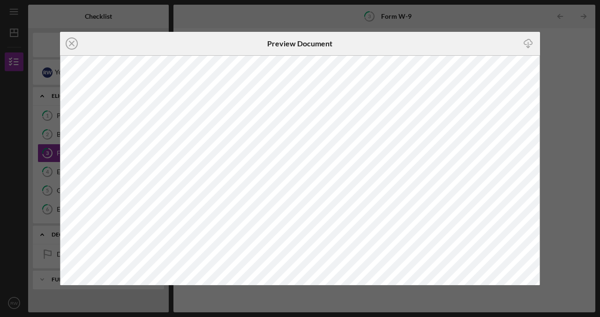
click at [567, 42] on div "Icon/Close Preview Document Icon/Download" at bounding box center [300, 158] width 600 height 317
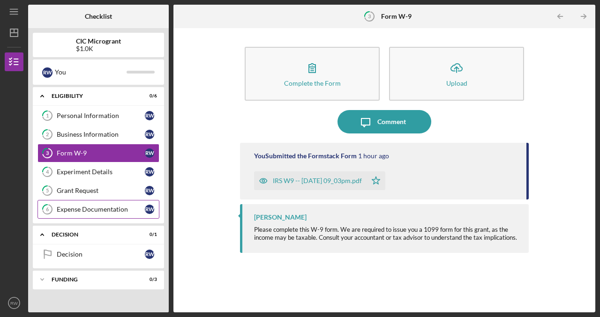
click at [105, 202] on link "6 Expense Documentation R W" at bounding box center [98, 209] width 122 height 19
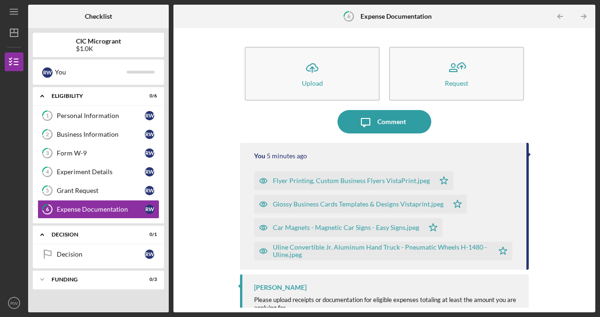
click at [324, 175] on div "Flyer Printing, Custom Business Flyers VistaPrint.jpeg" at bounding box center [344, 181] width 180 height 19
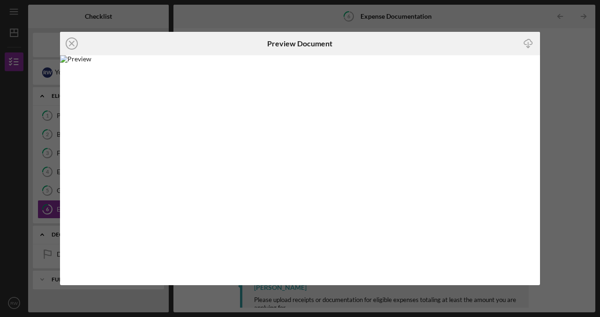
click at [139, 22] on div "Icon/Close Preview Document Icon/Download" at bounding box center [300, 158] width 600 height 317
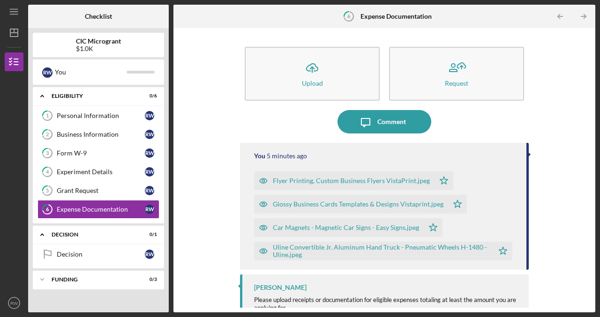
click at [303, 204] on div "Glossy Business Cards Templates & Designs Vistaprint.jpeg" at bounding box center [358, 204] width 171 height 7
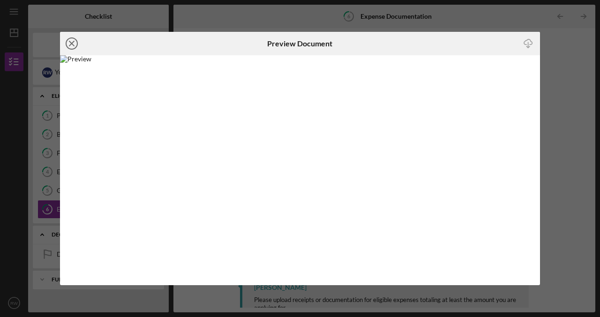
click at [76, 45] on icon "Icon/Close" at bounding box center [71, 43] width 23 height 23
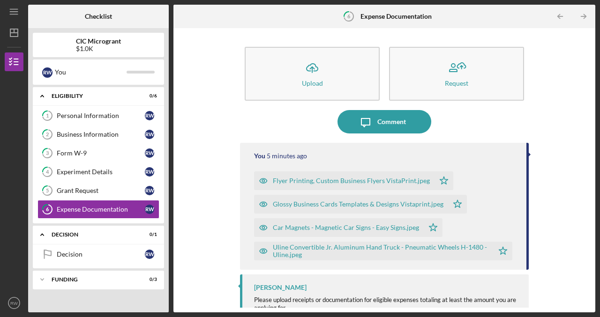
click at [268, 230] on icon "button" at bounding box center [263, 227] width 19 height 19
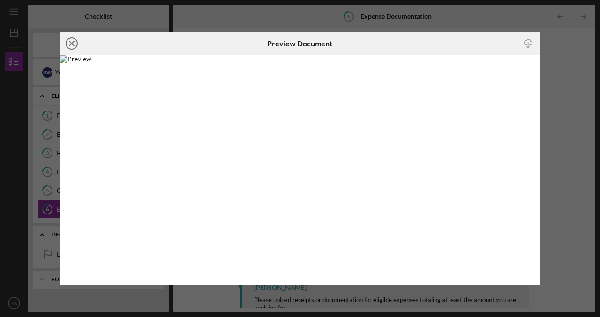
click at [73, 49] on circle at bounding box center [71, 43] width 11 height 11
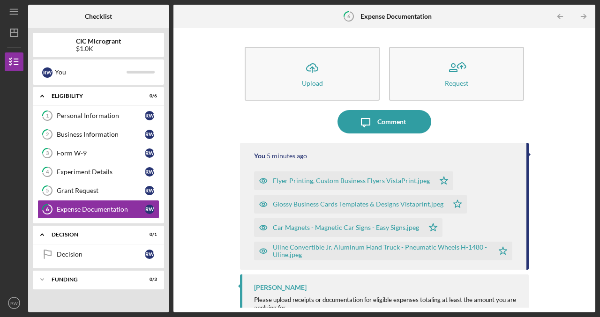
click at [312, 244] on div "Uline Convertible Jr. Aluminum Hand Truck - Pneumatic Wheels H-1480 - Uline.jpeg" at bounding box center [381, 251] width 216 height 15
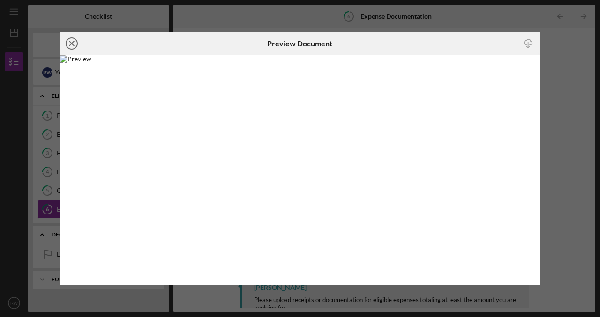
click at [70, 43] on line at bounding box center [71, 43] width 5 height 5
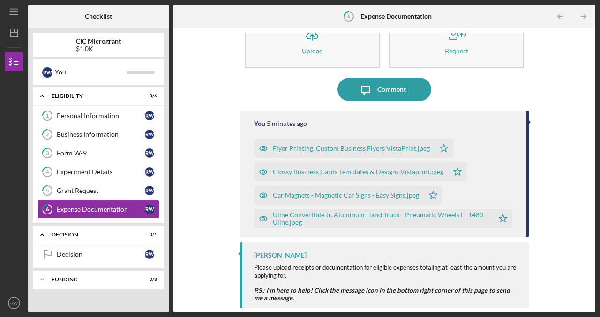
scroll to position [37, 0]
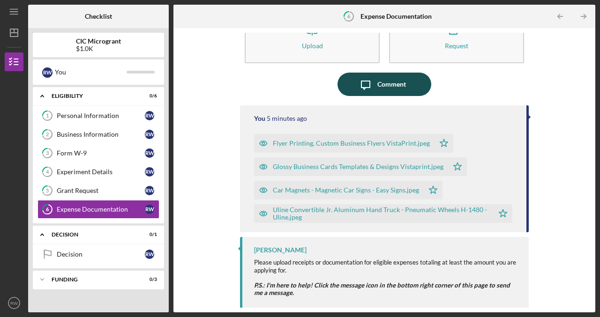
click at [377, 92] on div "Comment" at bounding box center [391, 84] width 29 height 23
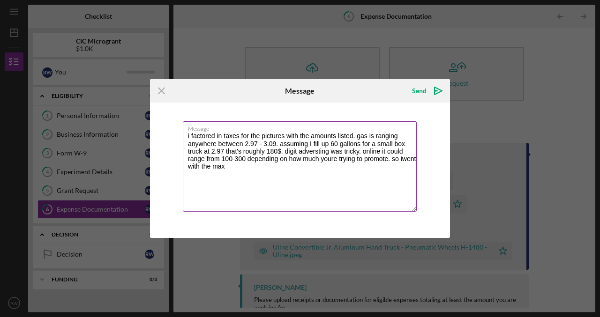
click at [291, 150] on textarea "i factored in taxes for the pictures with the amounts listed. gas is ranging an…" at bounding box center [300, 166] width 234 height 90
click at [270, 183] on textarea "i factored in taxes for the pictures with the amounts listed. gas is ranging an…" at bounding box center [300, 166] width 234 height 90
type textarea "i factored in taxes for the pictures with the amounts listed. gas is ranging an…"
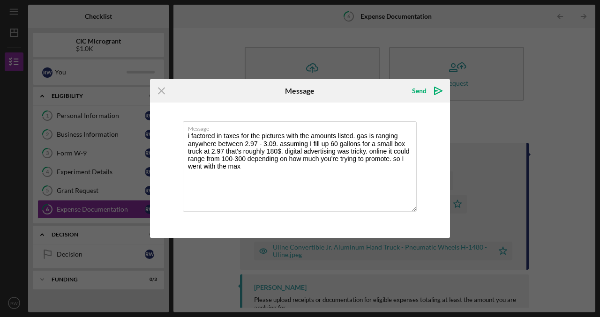
click at [558, 153] on div "Icon/Menu Close Message Send Icon/icon-invite-send Message i factored in taxes …" at bounding box center [300, 158] width 600 height 317
click at [424, 94] on div "Send" at bounding box center [419, 91] width 15 height 19
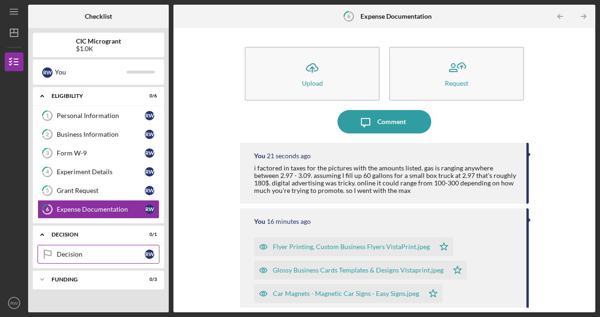
click at [142, 257] on link "Decision Decision R W" at bounding box center [98, 254] width 122 height 19
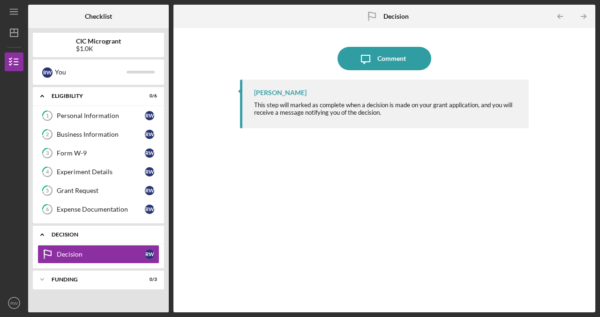
click at [51, 233] on icon "Icon/Expander" at bounding box center [42, 234] width 19 height 19
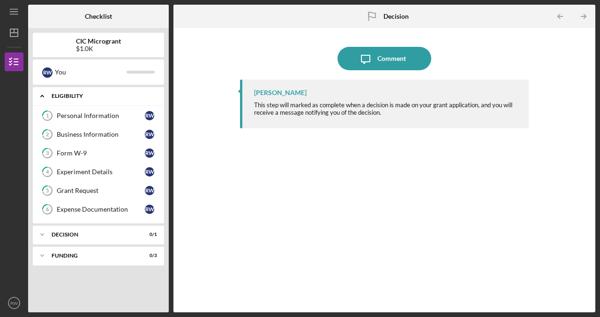
click at [105, 101] on div "Icon/Expander ELIGIBILITY 0 / 6" at bounding box center [98, 96] width 131 height 19
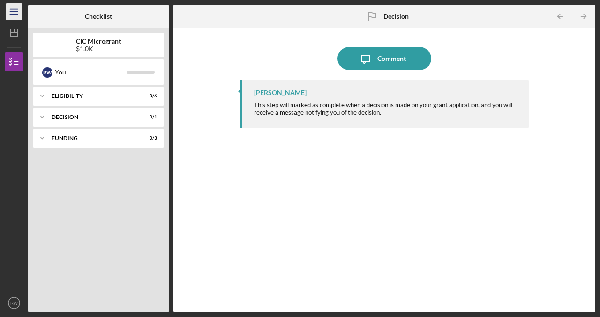
click at [14, 12] on line "button" at bounding box center [13, 12] width 7 height 0
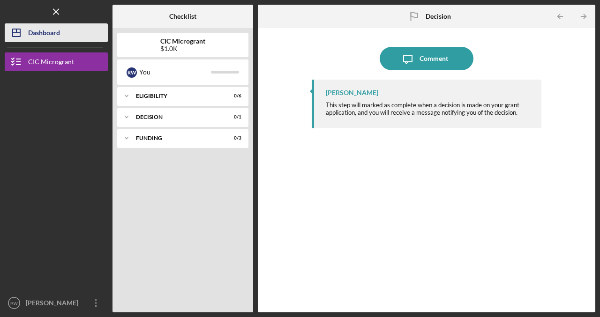
click at [39, 35] on div "Dashboard" at bounding box center [44, 33] width 32 height 21
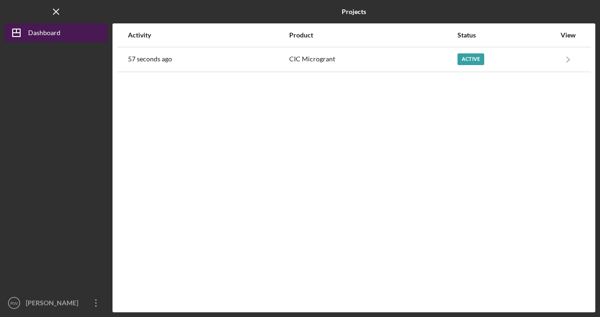
click at [45, 35] on div "Dashboard" at bounding box center [44, 33] width 32 height 21
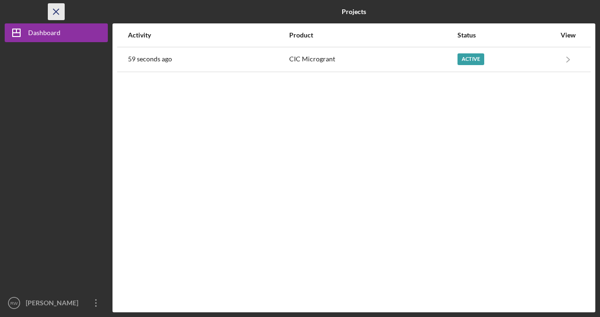
click at [58, 15] on icon "Icon/Menu Close" at bounding box center [56, 11] width 21 height 21
